Goal: Transaction & Acquisition: Purchase product/service

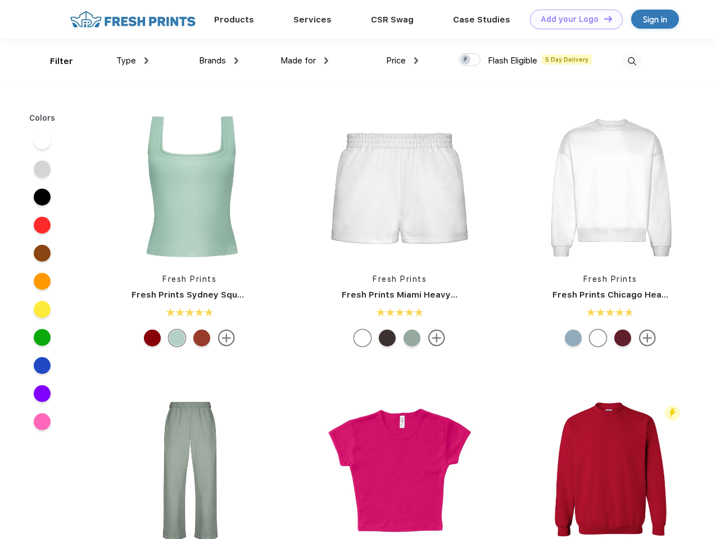
click at [572, 19] on link "Add your Logo Design Tool" at bounding box center [576, 20] width 93 height 20
click at [0, 0] on div "Design Tool" at bounding box center [0, 0] width 0 height 0
click at [603, 19] on link "Add your Logo Design Tool" at bounding box center [576, 20] width 93 height 20
click at [54, 61] on div "Filter" at bounding box center [61, 61] width 23 height 13
click at [133, 61] on span "Type" at bounding box center [126, 61] width 20 height 10
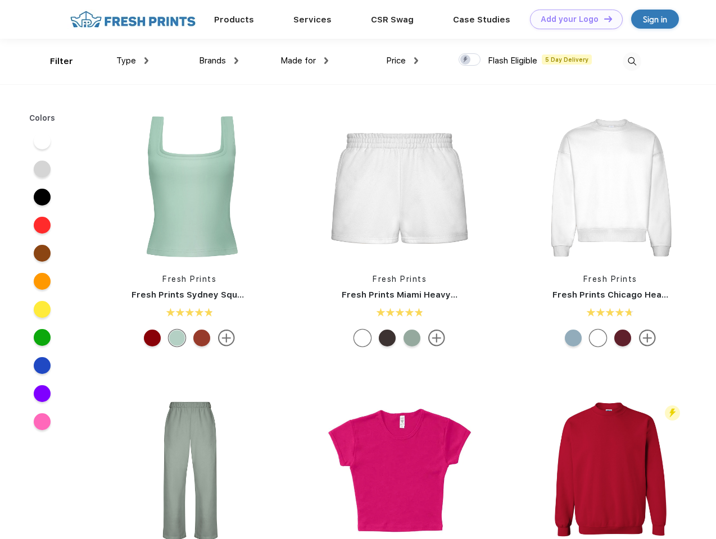
click at [219, 61] on span "Brands" at bounding box center [212, 61] width 27 height 10
click at [304, 61] on span "Made for" at bounding box center [297, 61] width 35 height 10
click at [402, 61] on span "Price" at bounding box center [396, 61] width 20 height 10
click at [470, 60] on div at bounding box center [469, 59] width 22 height 12
click at [466, 60] on input "checkbox" at bounding box center [461, 56] width 7 height 7
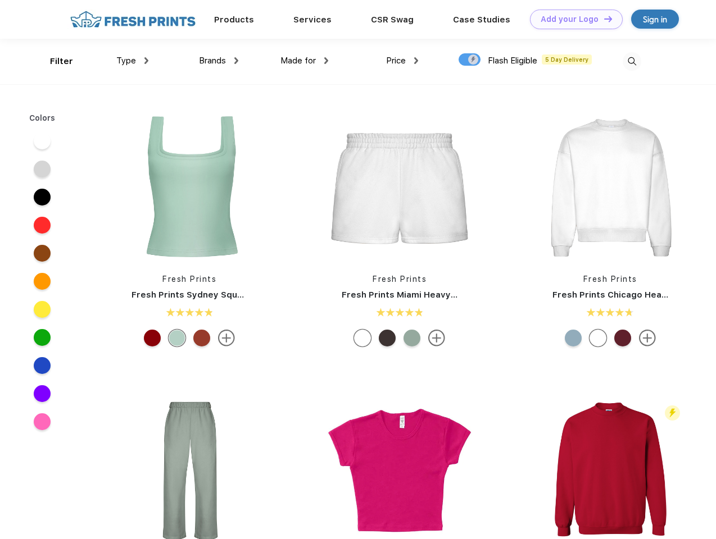
click at [631, 61] on img at bounding box center [631, 61] width 19 height 19
